Goal: Transaction & Acquisition: Purchase product/service

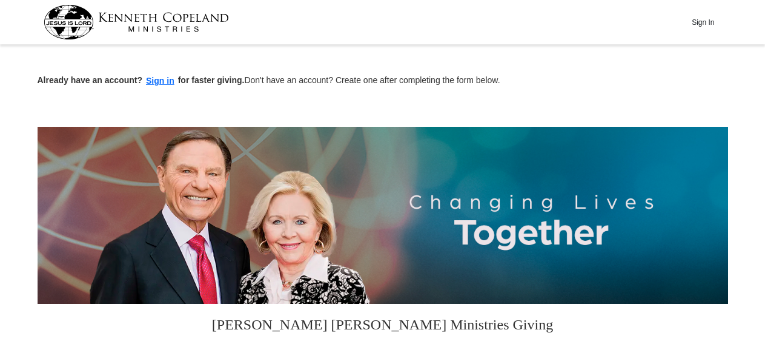
scroll to position [354, 0]
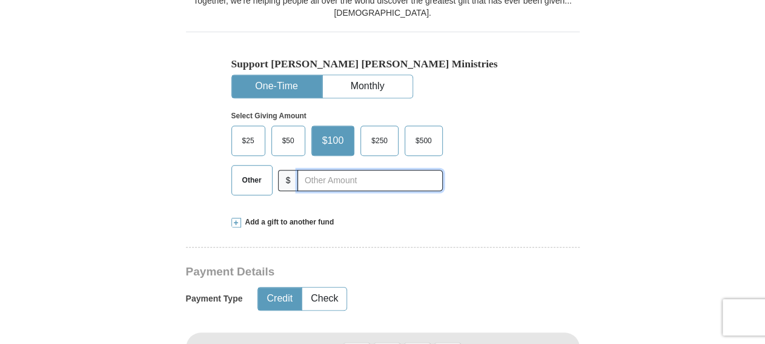
click at [353, 179] on input "text" at bounding box center [370, 180] width 145 height 21
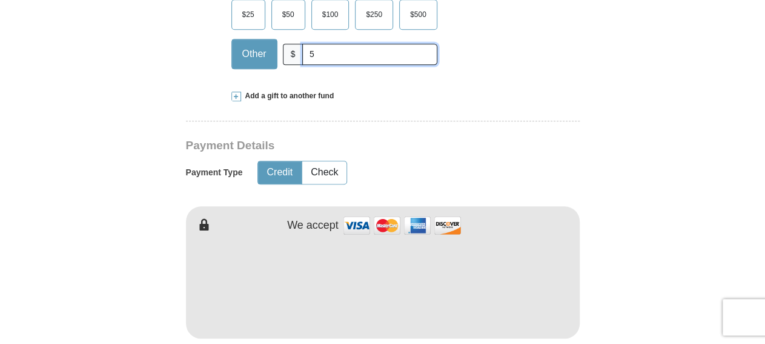
scroll to position [543, 0]
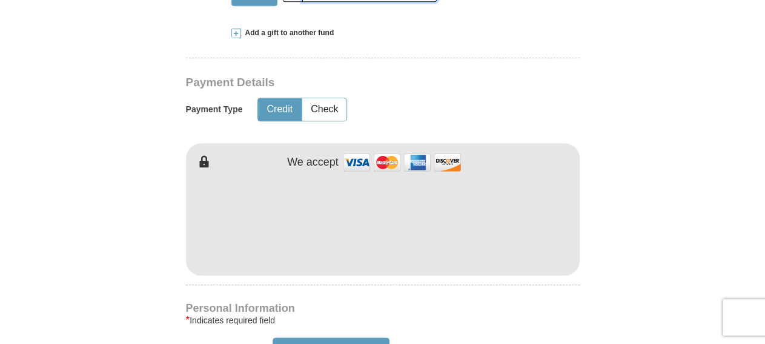
type input "5"
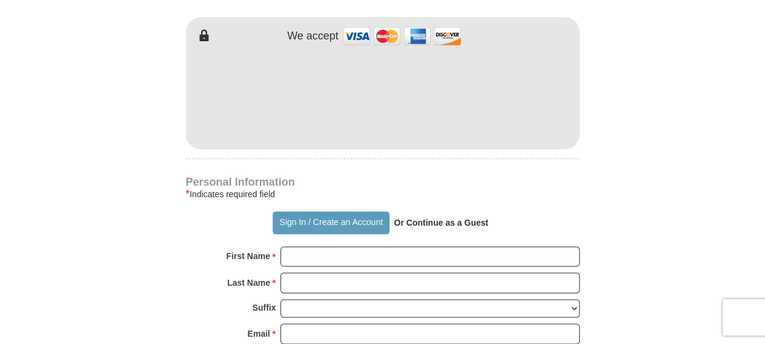
scroll to position [732, 0]
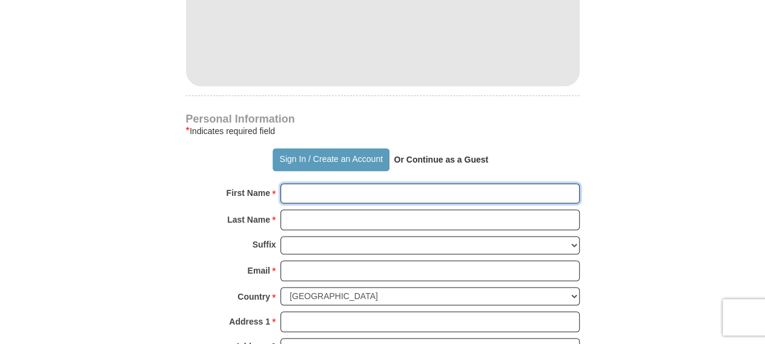
click at [359, 191] on input "First Name *" at bounding box center [430, 193] width 299 height 21
type input "LaDonald"
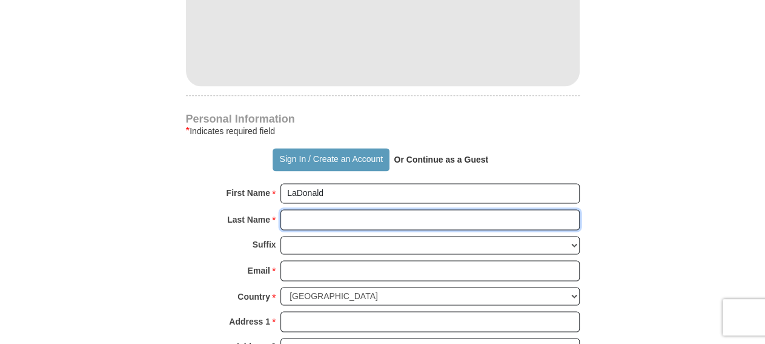
type input "[PERSON_NAME]"
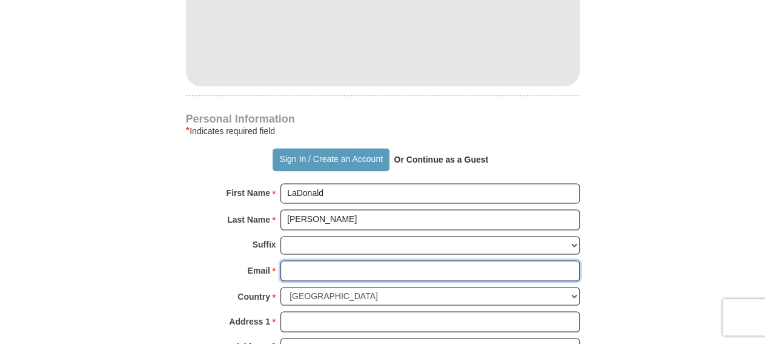
type input "[EMAIL_ADDRESS][DOMAIN_NAME]"
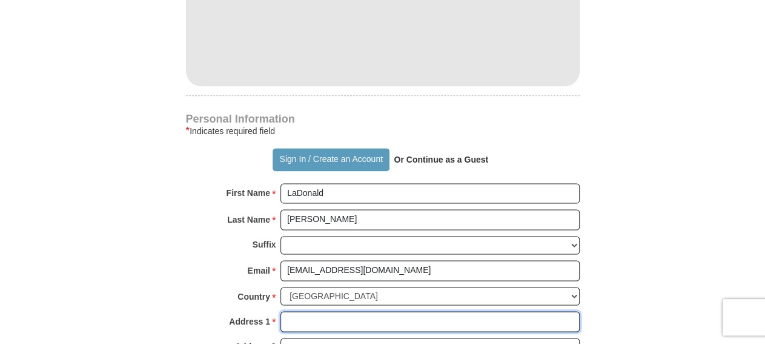
type input "[STREET_ADDRESS]"
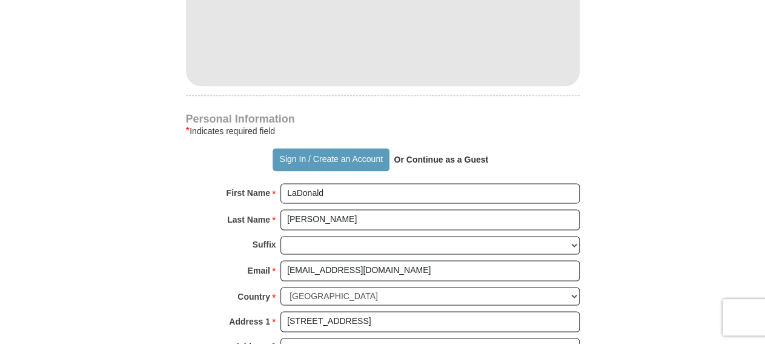
type input "Monroe"
select select "LA"
type input "71203"
type input "3186143092"
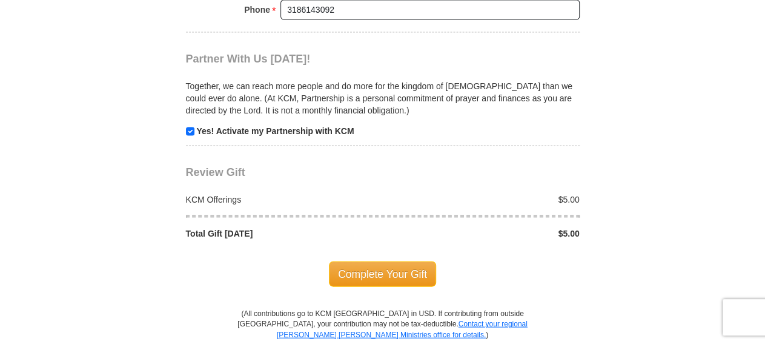
scroll to position [1236, 0]
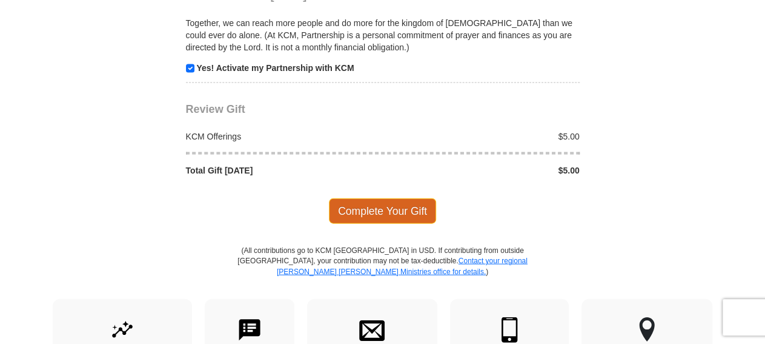
click at [381, 198] on span "Complete Your Gift" at bounding box center [382, 210] width 107 height 25
